Goal: Task Accomplishment & Management: Use online tool/utility

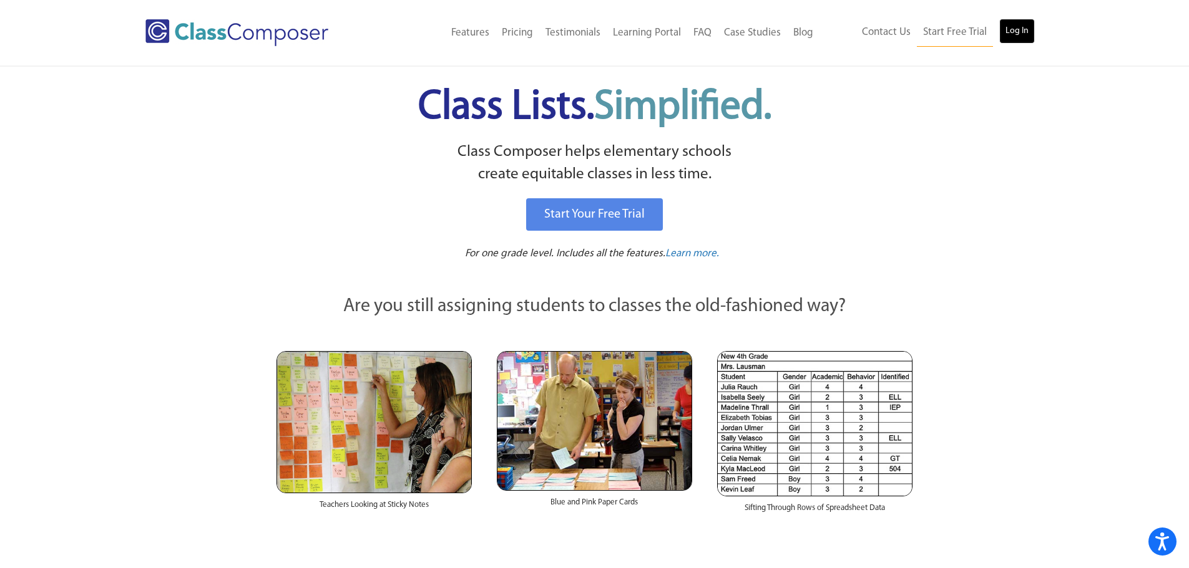
click at [1032, 22] on link "Log In" at bounding box center [1017, 31] width 36 height 25
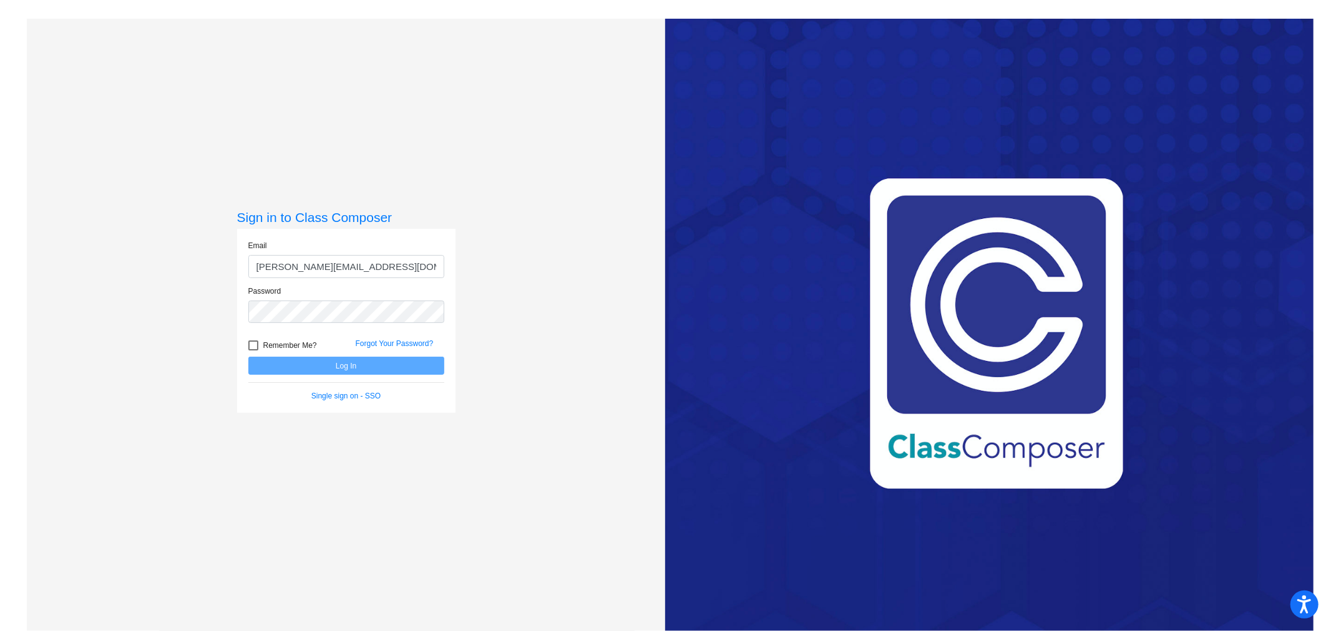
type input "[PERSON_NAME][EMAIL_ADDRESS][DOMAIN_NAME]"
click at [248, 357] on button "Log In" at bounding box center [346, 366] width 196 height 18
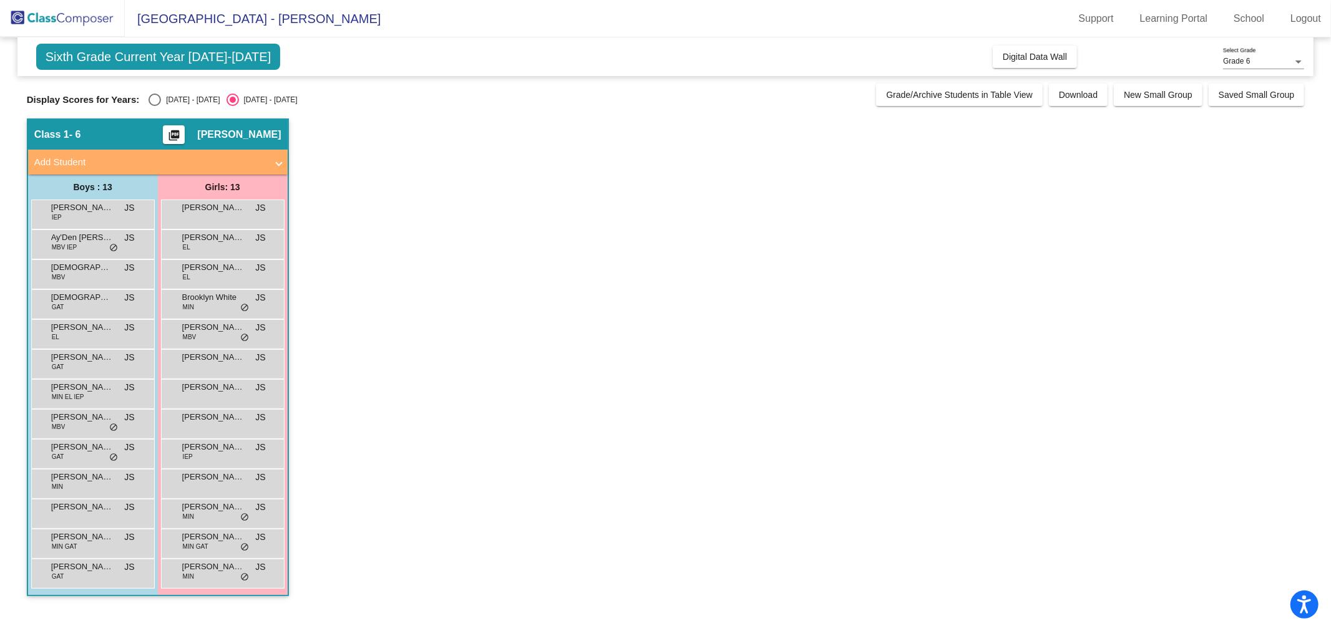
click at [162, 102] on div "[DATE] - [DATE]" at bounding box center [190, 99] width 59 height 11
click at [155, 106] on input "[DATE] - [DATE]" at bounding box center [154, 106] width 1 height 1
radio input "true"
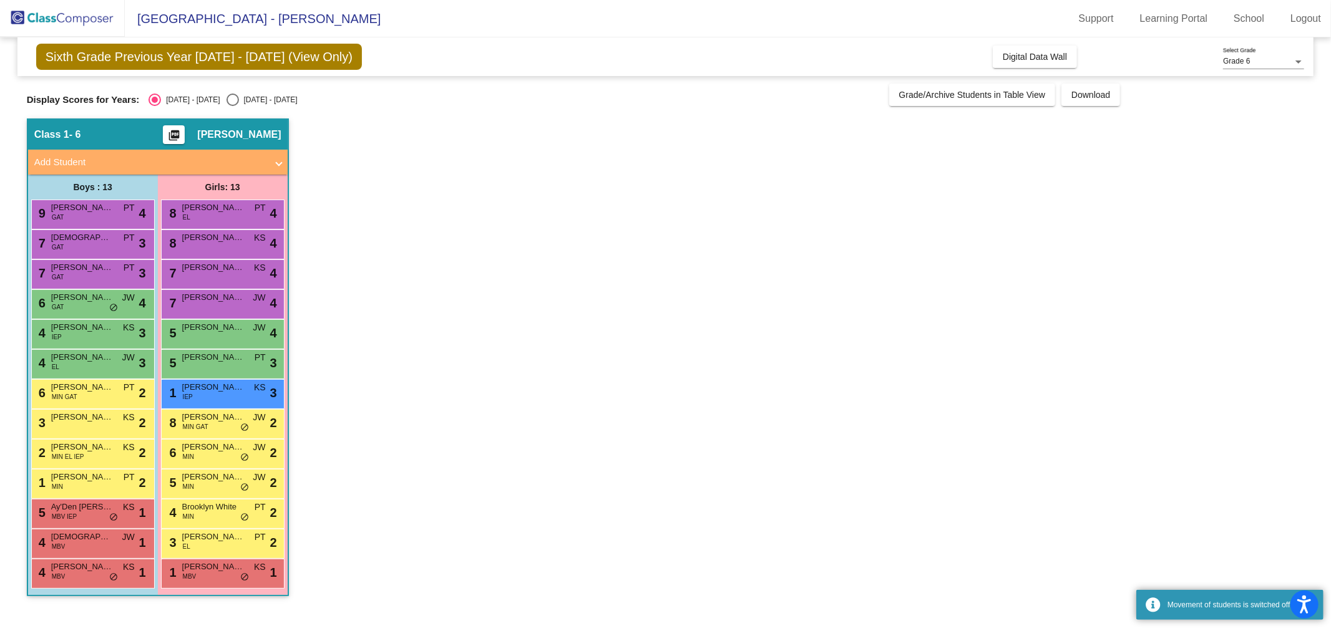
click at [226, 99] on div "Select an option" at bounding box center [232, 100] width 12 height 12
click at [232, 106] on input "[DATE] - [DATE]" at bounding box center [232, 106] width 1 height 1
radio input "true"
radio input "false"
radio input "true"
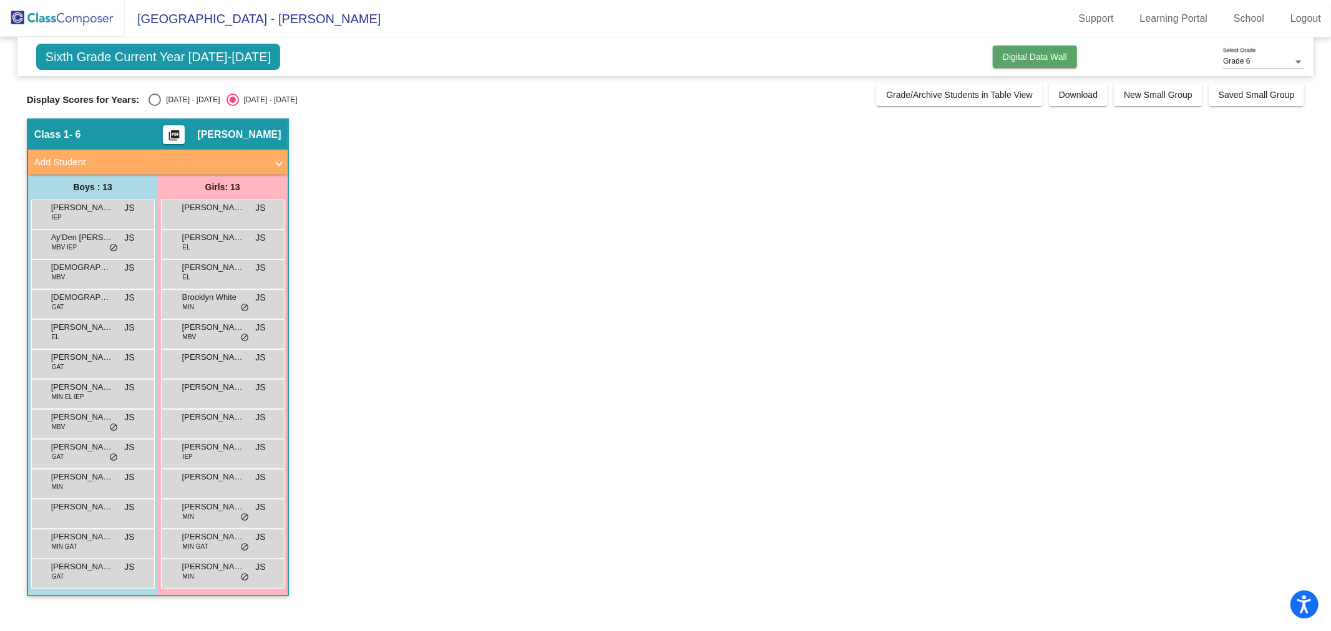
click at [1031, 51] on button "Digital Data Wall" at bounding box center [1035, 57] width 84 height 22
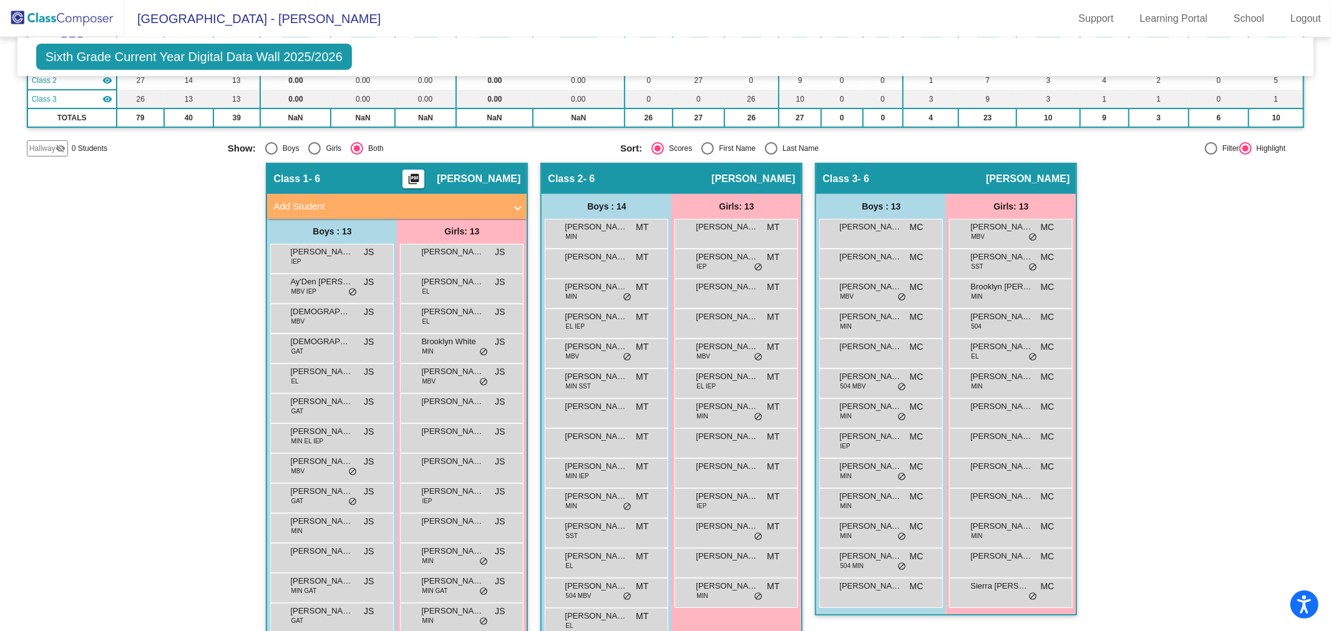
scroll to position [162, 0]
